Goal: Task Accomplishment & Management: Complete application form

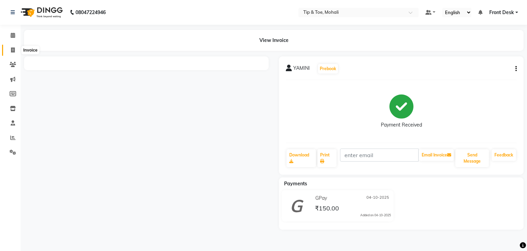
click at [12, 50] on icon at bounding box center [13, 49] width 4 height 5
select select "service"
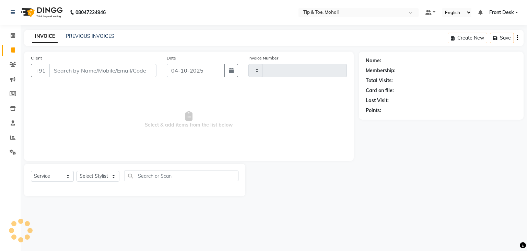
type input "0953"
select select "5835"
click at [69, 69] on input "Client" at bounding box center [102, 70] width 107 height 13
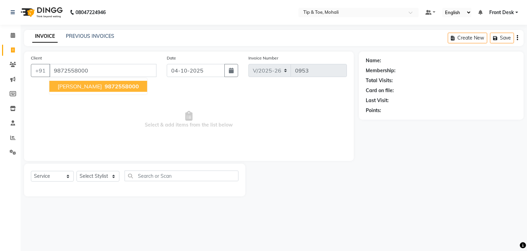
type input "9872558000"
click at [80, 86] on span "[PERSON_NAME]" at bounding box center [80, 86] width 44 height 7
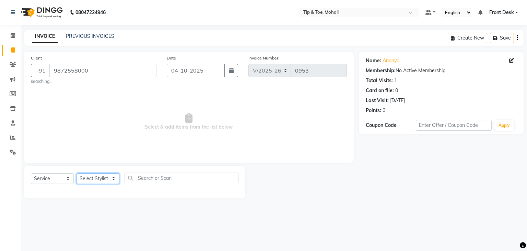
click at [101, 175] on select "Select Stylist Front Desk KAOTO [PERSON_NAME] [PERSON_NAME] [DATE][PERSON_NAME]…" at bounding box center [98, 178] width 43 height 11
select select "90381"
click at [77, 173] on select "Select Stylist Front Desk KAOTO [PERSON_NAME] [PERSON_NAME] [DATE][PERSON_NAME]…" at bounding box center [98, 178] width 43 height 11
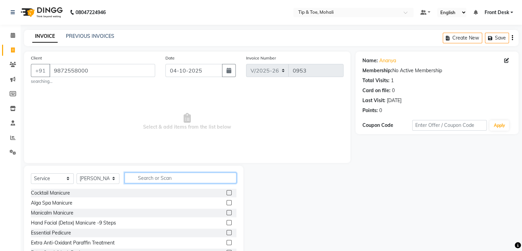
click at [152, 180] on input "text" at bounding box center [181, 177] width 112 height 11
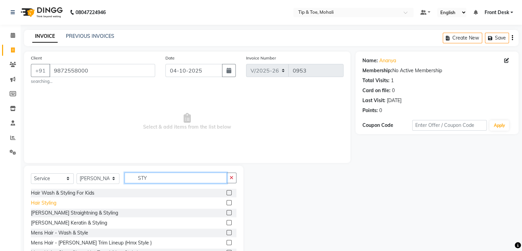
type input "STY"
click at [37, 205] on div "Hair Styling" at bounding box center [43, 202] width 25 height 7
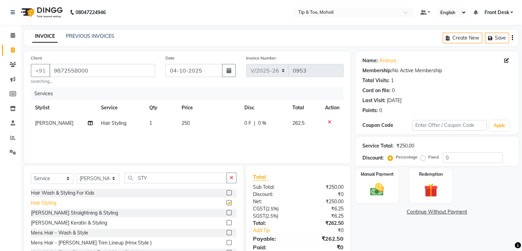
checkbox input "false"
click at [196, 125] on td "250" at bounding box center [209, 122] width 63 height 15
select select "90381"
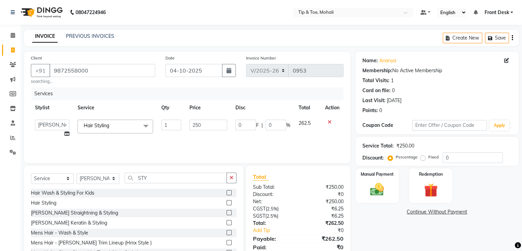
click at [196, 125] on input "250" at bounding box center [209, 125] width 38 height 11
type input "1000"
click at [460, 160] on input "0" at bounding box center [473, 157] width 60 height 11
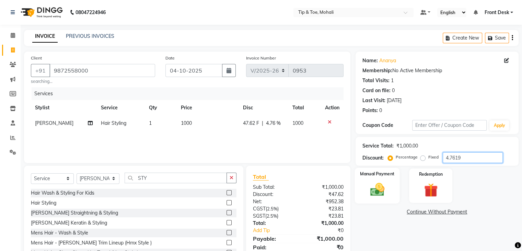
type input "4.7619"
click at [394, 184] on div "Manual Payment" at bounding box center [377, 185] width 45 height 35
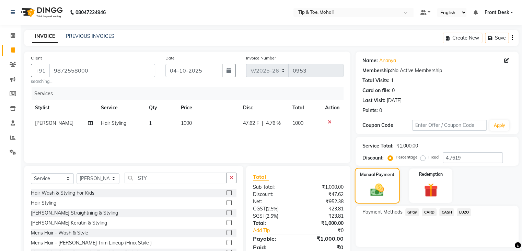
scroll to position [27, 0]
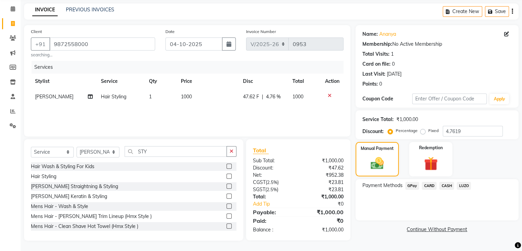
click at [415, 185] on span "GPay" at bounding box center [413, 186] width 14 height 8
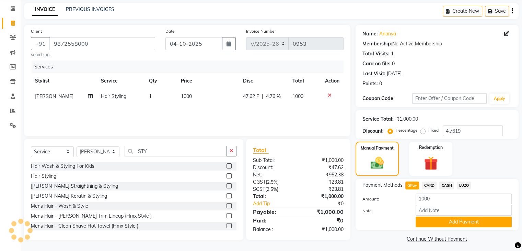
scroll to position [31, 0]
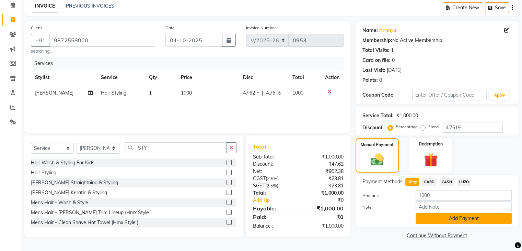
click at [431, 217] on button "Add Payment" at bounding box center [464, 218] width 96 height 11
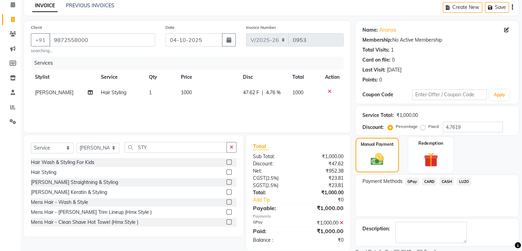
scroll to position [59, 0]
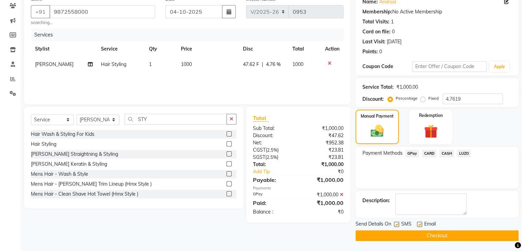
click at [425, 239] on button "Checkout" at bounding box center [437, 235] width 163 height 11
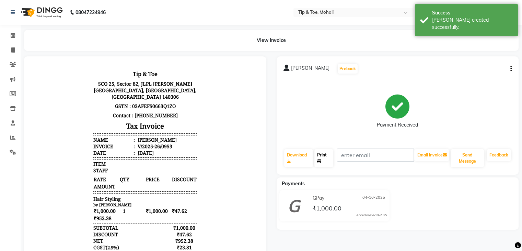
click at [316, 157] on link "Print" at bounding box center [324, 158] width 19 height 18
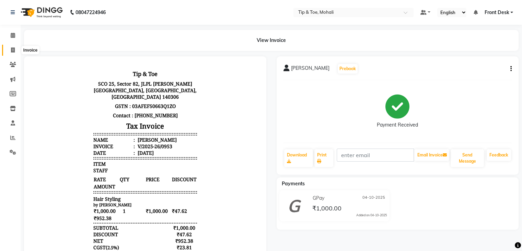
click at [14, 49] on icon at bounding box center [13, 49] width 4 height 5
select select "service"
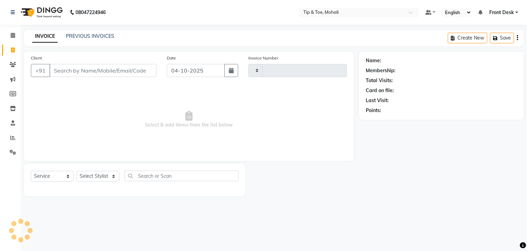
type input "0954"
select select "5835"
click at [95, 36] on link "PREVIOUS INVOICES" at bounding box center [90, 36] width 48 height 6
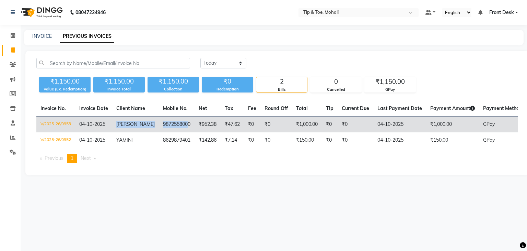
drag, startPoint x: 116, startPoint y: 121, endPoint x: 180, endPoint y: 121, distance: 64.2
click at [180, 121] on tr "V/2025-26/0953 [DATE] [PERSON_NAME] 9872558000 ₹952.38 ₹47.62 ₹0 ₹0 ₹1,000.00 ₹…" at bounding box center [317, 124] width 563 height 16
copy tr "[PERSON_NAME] 987255800"
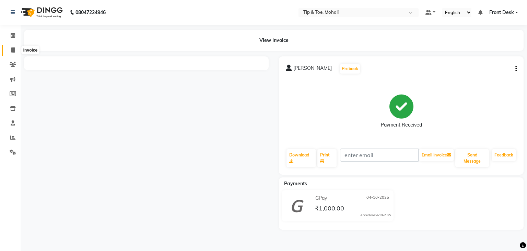
click at [13, 51] on icon at bounding box center [13, 49] width 4 height 5
select select "service"
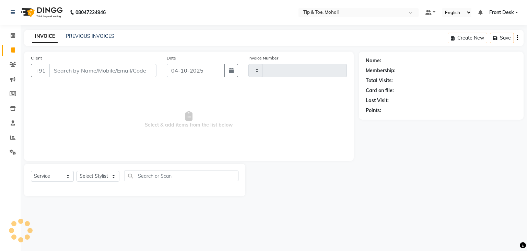
type input "0954"
select select "5835"
click at [72, 70] on input "Client" at bounding box center [102, 70] width 107 height 13
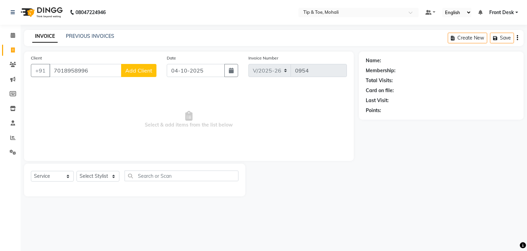
type input "7018958996"
click at [136, 71] on span "Add Client" at bounding box center [138, 70] width 27 height 7
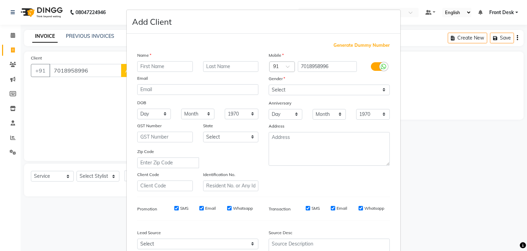
click at [149, 69] on input "text" at bounding box center [165, 66] width 56 height 11
type input "SHIVANI"
click at [293, 92] on select "Select Male Female Other Prefer Not To Say" at bounding box center [329, 89] width 121 height 11
select select "female"
click at [269, 85] on select "Select Male Female Other Prefer Not To Say" at bounding box center [329, 89] width 121 height 11
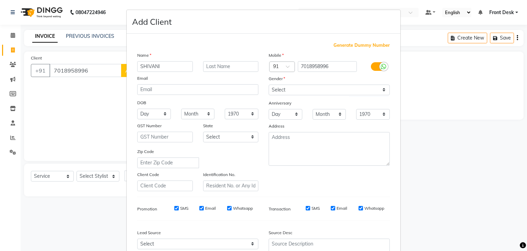
click at [174, 208] on input "SMS" at bounding box center [176, 208] width 4 height 4
checkbox input "false"
click at [200, 210] on input "Email" at bounding box center [202, 208] width 4 height 4
checkbox input "false"
click at [306, 209] on input "SMS" at bounding box center [308, 208] width 4 height 4
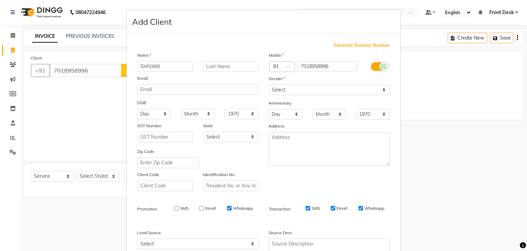
checkbox input "false"
click at [331, 210] on input "Email" at bounding box center [333, 208] width 4 height 4
checkbox input "false"
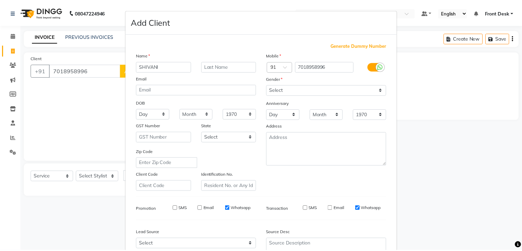
scroll to position [70, 0]
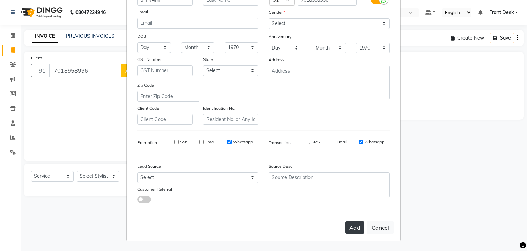
click at [350, 227] on button "Add" at bounding box center [354, 227] width 19 height 12
select select
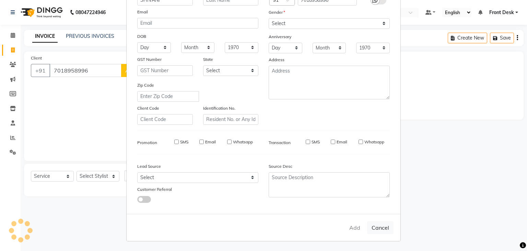
select select
checkbox input "false"
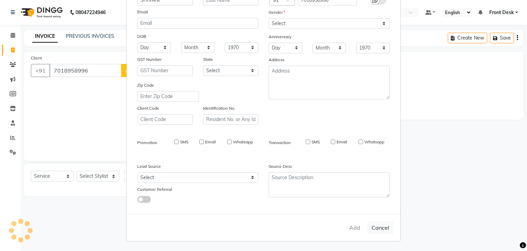
checkbox input "false"
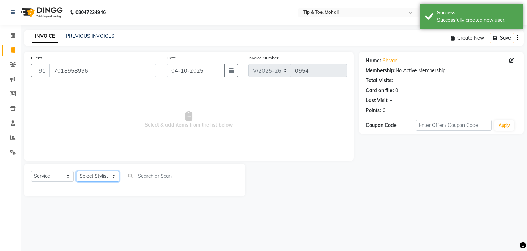
click at [96, 173] on select "Select Stylist Front Desk KAOTO [PERSON_NAME] [PERSON_NAME] [DATE][PERSON_NAME]…" at bounding box center [98, 176] width 43 height 11
select select "43595"
click at [77, 171] on select "Select Stylist Front Desk KAOTO [PERSON_NAME] [PERSON_NAME] [DATE][PERSON_NAME]…" at bounding box center [98, 176] width 43 height 11
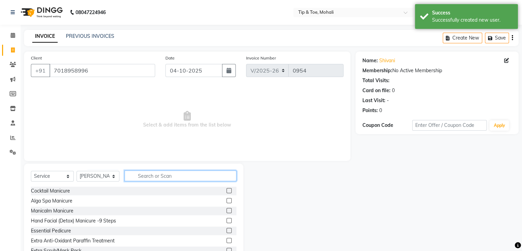
click at [156, 175] on input "text" at bounding box center [181, 175] width 112 height 11
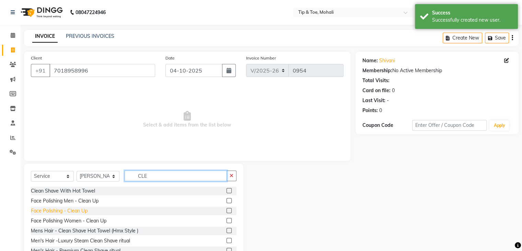
type input "CLE"
click at [47, 209] on div "Face Polishing - Clean Up" at bounding box center [59, 210] width 57 height 7
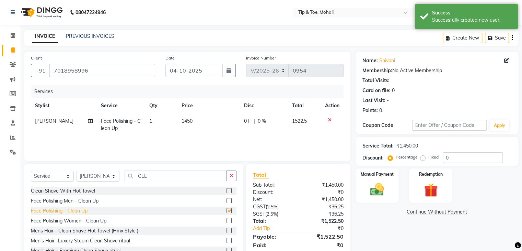
checkbox input "false"
click at [151, 175] on input "CLE" at bounding box center [176, 175] width 102 height 11
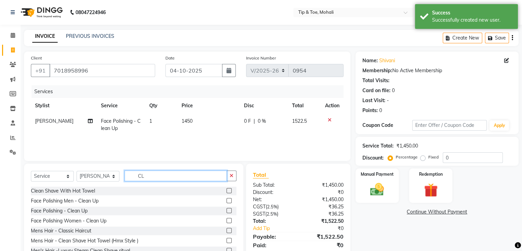
type input "C"
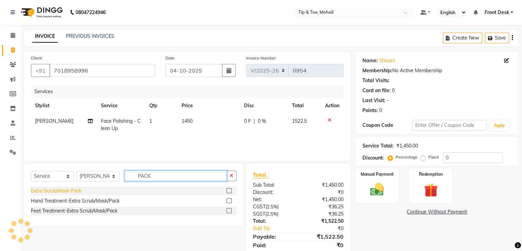
type input "PACK"
click at [71, 190] on div "Extra Scrub/Mask Pack" at bounding box center [56, 190] width 50 height 7
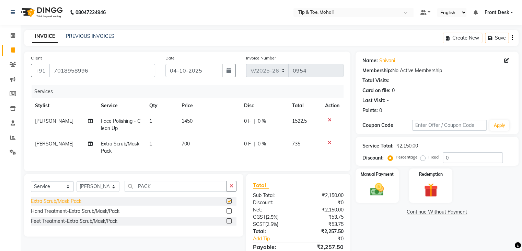
checkbox input "false"
click at [194, 143] on td "700" at bounding box center [209, 147] width 63 height 23
select select "43595"
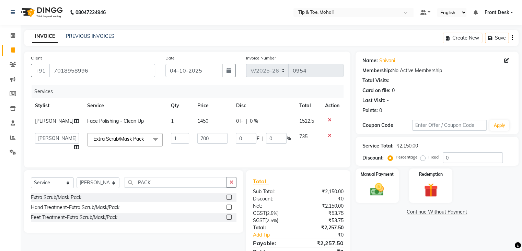
click at [197, 143] on input "700" at bounding box center [212, 138] width 31 height 11
type input "500"
click at [205, 122] on td "1450" at bounding box center [212, 120] width 39 height 15
select select "43595"
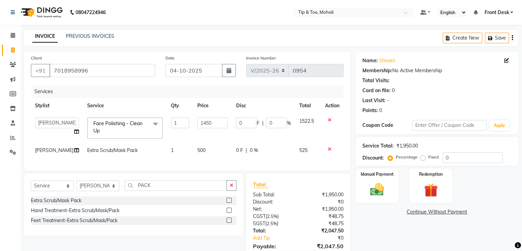
click at [205, 122] on input "1450" at bounding box center [212, 122] width 31 height 11
type input "1"
type input "700"
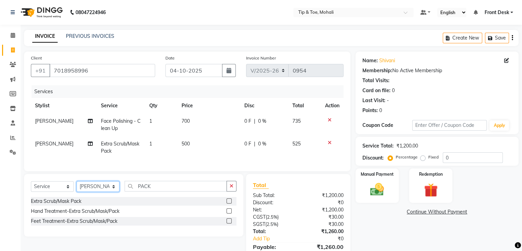
click at [113, 189] on select "Select Stylist Front Desk KAOTO [PERSON_NAME] [PERSON_NAME] [DATE][PERSON_NAME]…" at bounding box center [98, 186] width 43 height 11
select select "65568"
click at [77, 187] on select "Select Stylist Front Desk KAOTO [PERSON_NAME] [PERSON_NAME] [DATE][PERSON_NAME]…" at bounding box center [98, 186] width 43 height 11
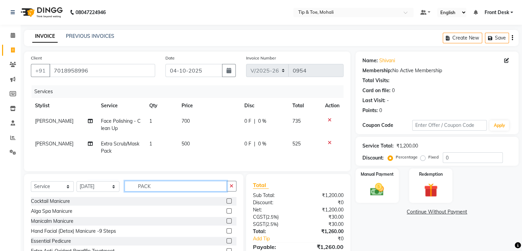
click at [158, 191] on input "PACK" at bounding box center [176, 186] width 102 height 11
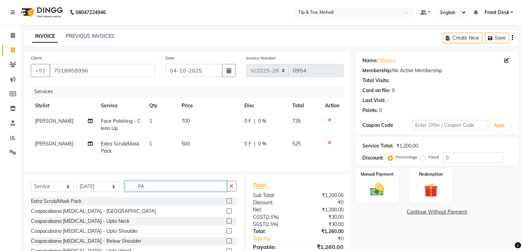
type input "P"
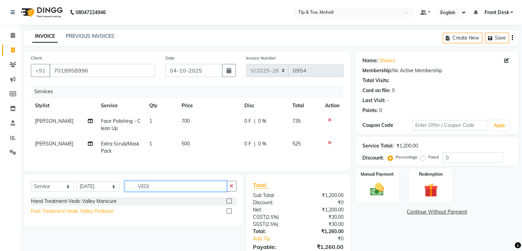
type input "VEDI"
click at [107, 215] on div "Feet Treatment-Vedic Valley Pedicure" at bounding box center [72, 210] width 83 height 7
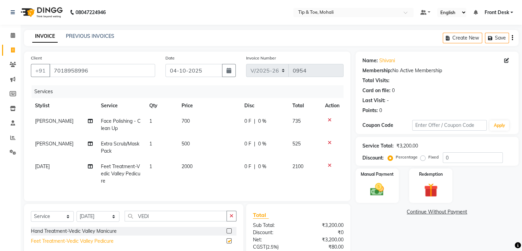
checkbox input "false"
click at [107, 221] on select "Select Stylist Front Desk KAOTO [PERSON_NAME] [PERSON_NAME] [DATE][PERSON_NAME]…" at bounding box center [98, 216] width 43 height 11
select select "62242"
click at [77, 217] on select "Select Stylist Front Desk KAOTO [PERSON_NAME] [PERSON_NAME] [DATE][PERSON_NAME]…" at bounding box center [98, 216] width 43 height 11
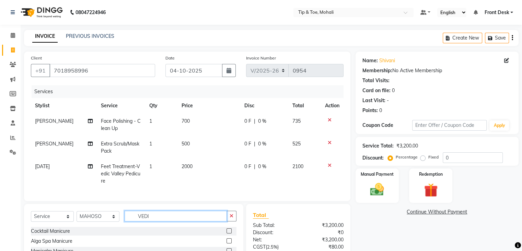
click at [159, 221] on input "VEDI" at bounding box center [176, 216] width 102 height 11
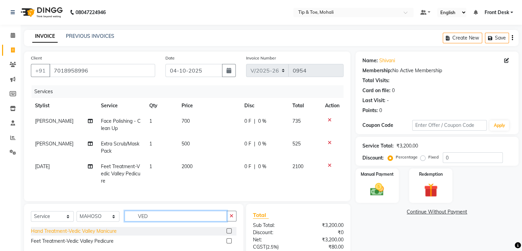
type input "VED"
click at [88, 235] on div "Hand Treatment-Vedic Valley Manicure" at bounding box center [74, 230] width 86 height 7
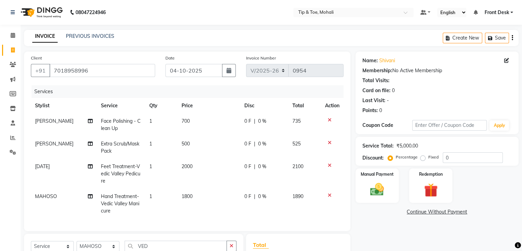
checkbox input "false"
click at [198, 166] on td "2000" at bounding box center [209, 174] width 63 height 30
select select "65568"
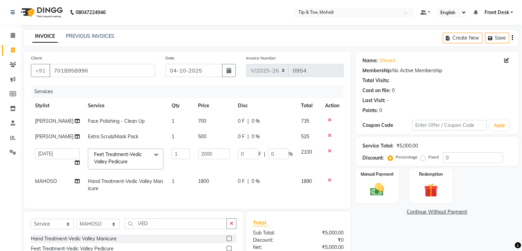
click at [198, 166] on td "2000" at bounding box center [214, 158] width 40 height 29
click at [219, 153] on input "2000" at bounding box center [214, 153] width 32 height 11
type input "2"
type input "1000"
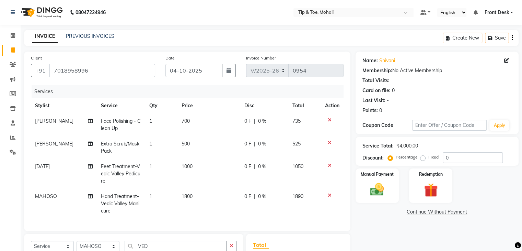
click at [212, 181] on tbody "RAJVEER Face Polishing - Clean Up 1 700 0 F | 0 % 735 RAJVEER Extra Scrub/Mask …" at bounding box center [187, 165] width 313 height 105
click at [202, 194] on td "1800" at bounding box center [209, 204] width 63 height 30
select select "62242"
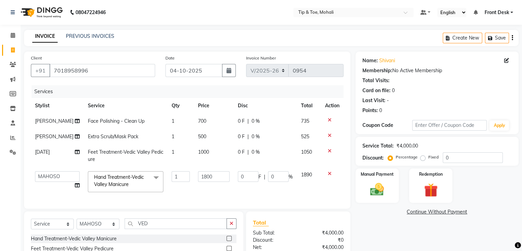
click at [202, 194] on td "1800" at bounding box center [214, 181] width 40 height 29
click at [212, 181] on input "1800" at bounding box center [214, 176] width 32 height 11
type input "1"
type input "800"
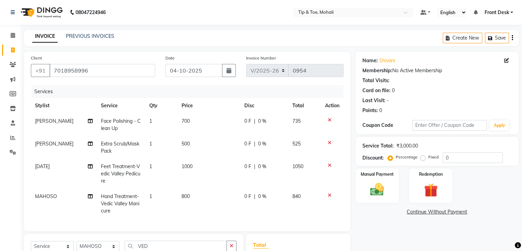
click at [217, 193] on td "800" at bounding box center [209, 204] width 63 height 30
select select "62242"
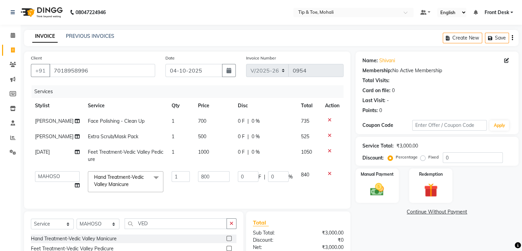
scroll to position [0, 4]
